Goal: Task Accomplishment & Management: Complete application form

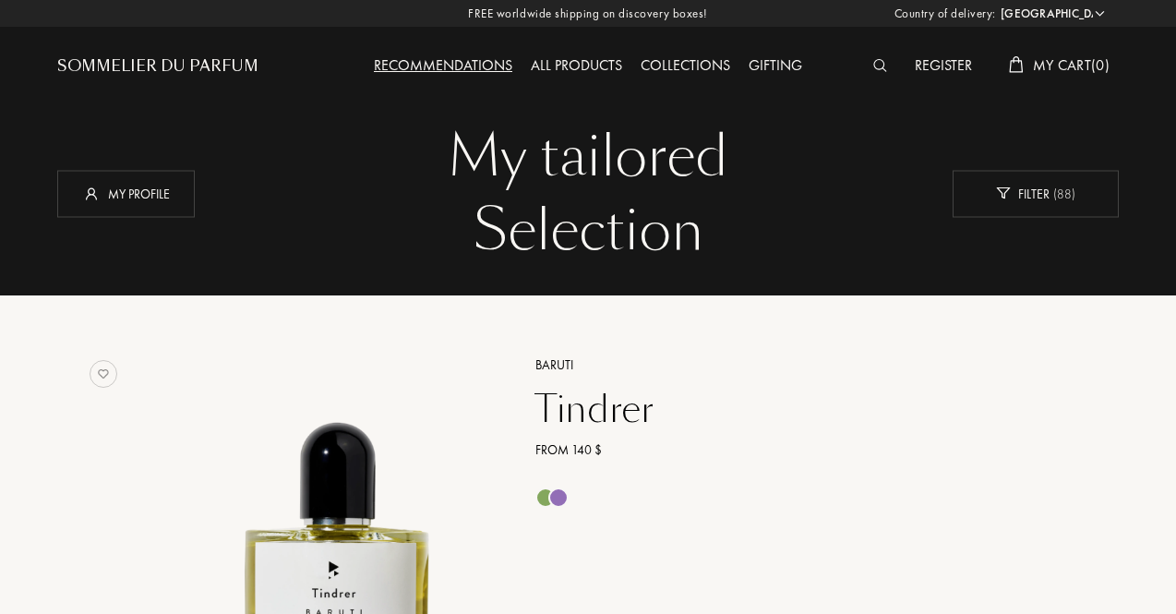
click at [1073, 18] on select "Afghanistan Albania Algeria Andorra Angola Anguilla Antartica Antigua and Barbu…" at bounding box center [1051, 14] width 111 height 18
select select "ID"
click at [996, 5] on select "Afghanistan Albania Algeria Andorra Angola Anguilla Antartica Antigua and Barbu…" at bounding box center [1051, 14] width 111 height 18
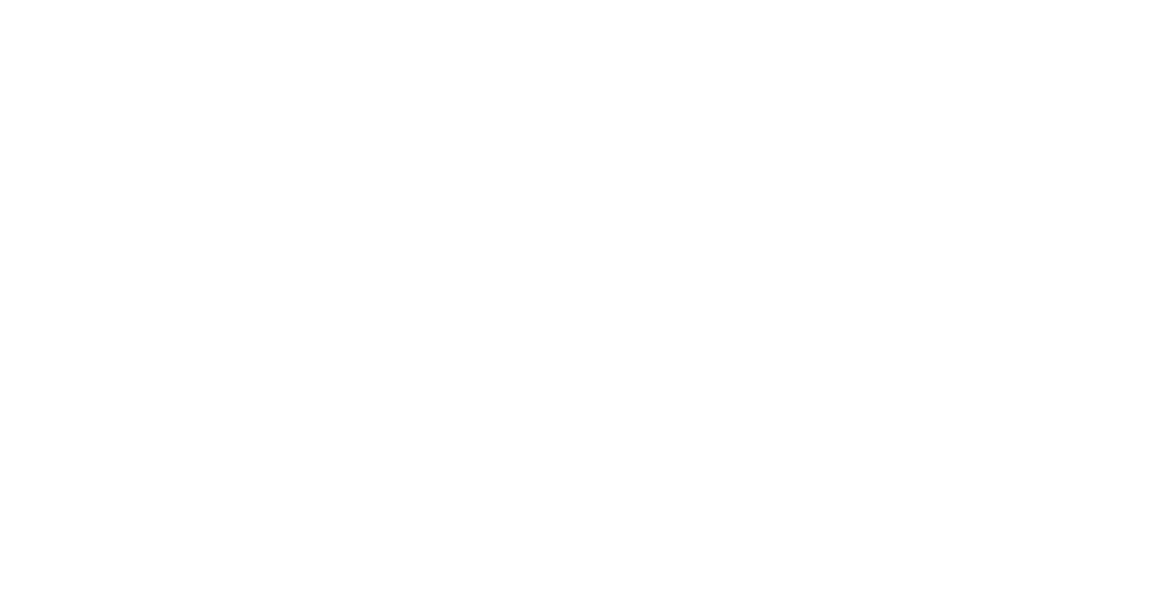
select select "ID"
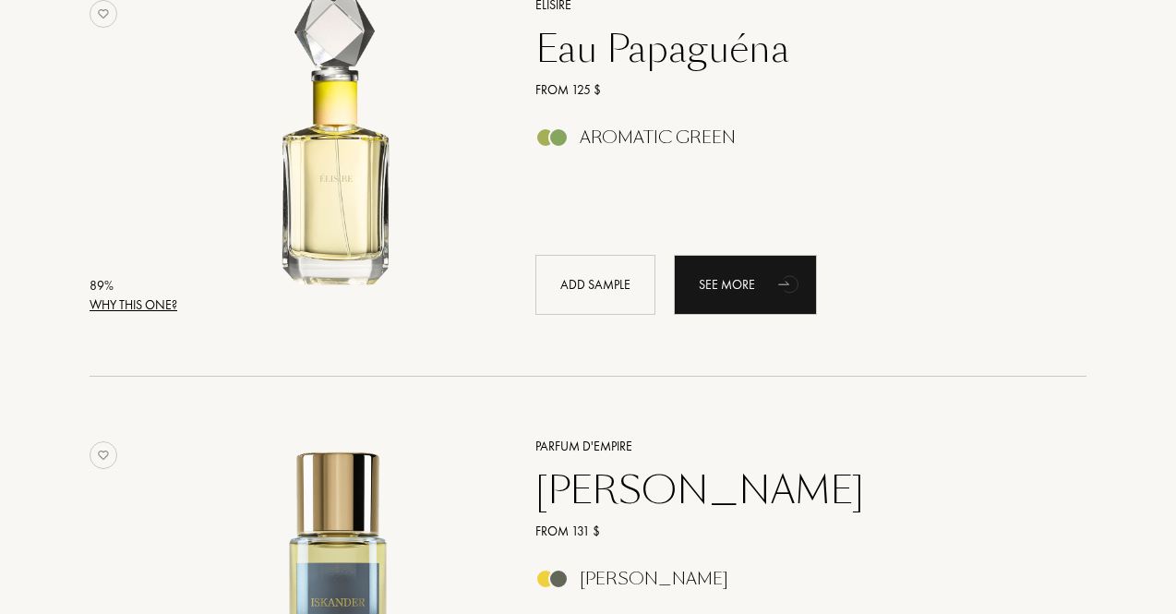
scroll to position [831, 0]
